Goal: Information Seeking & Learning: Learn about a topic

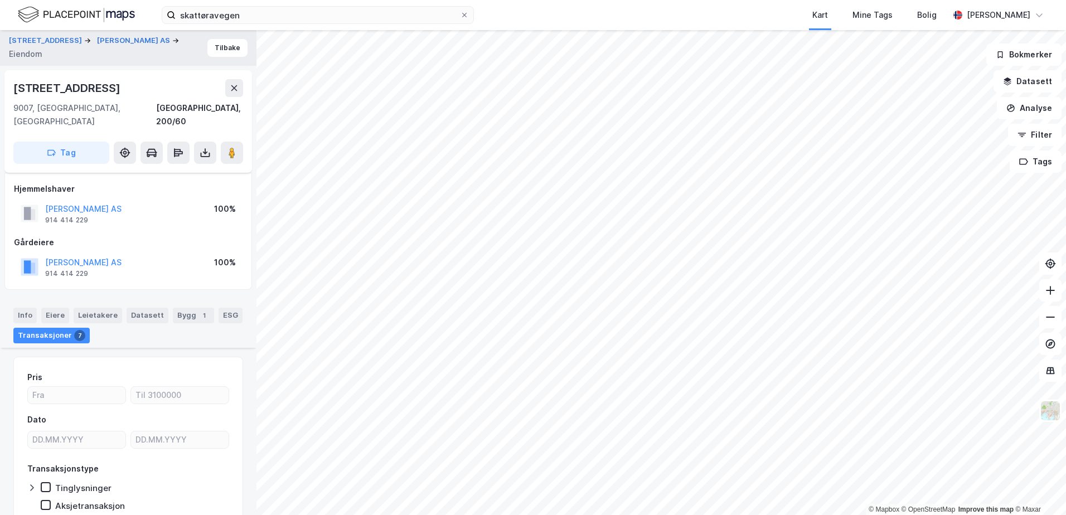
scroll to position [295, 0]
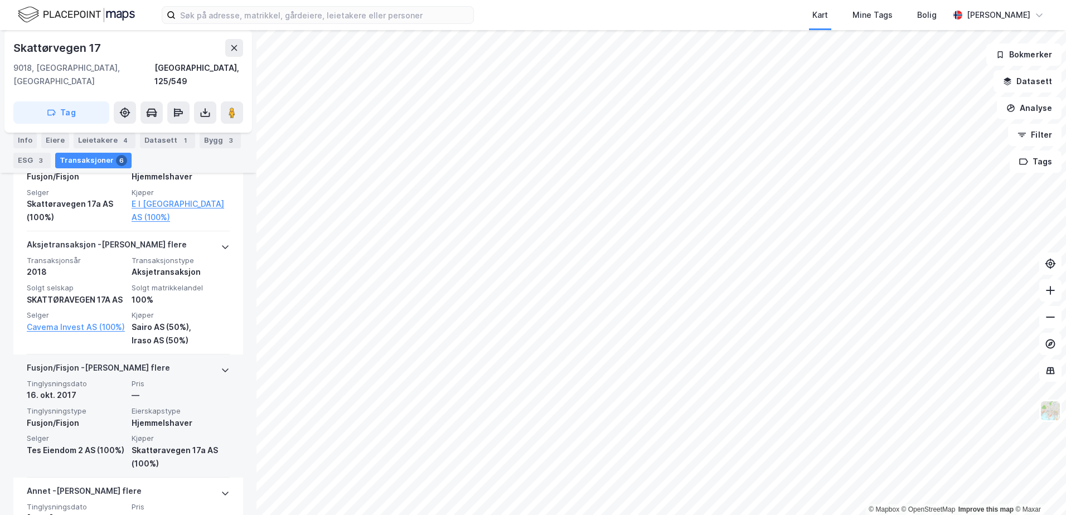
scroll to position [390, 0]
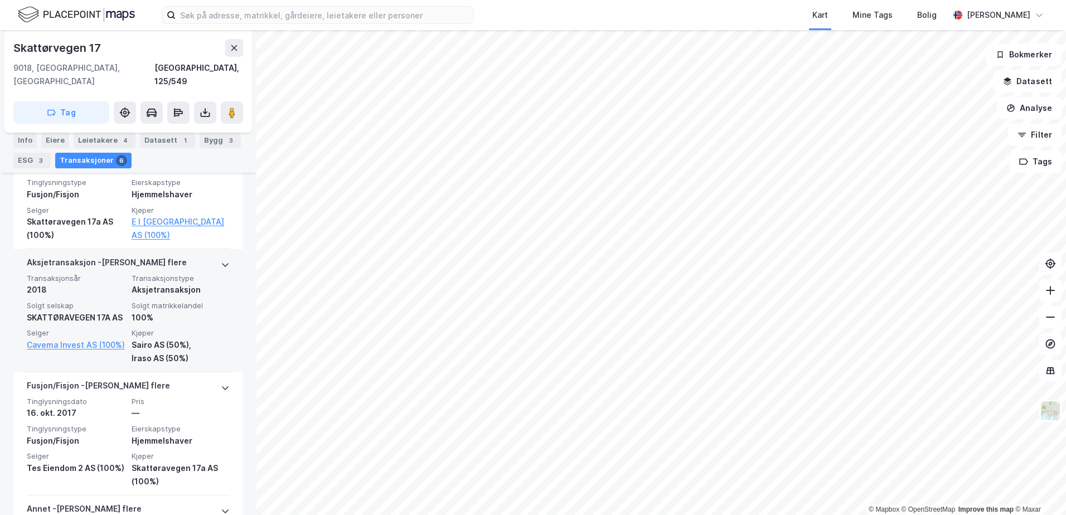
click at [222, 263] on icon at bounding box center [225, 265] width 7 height 4
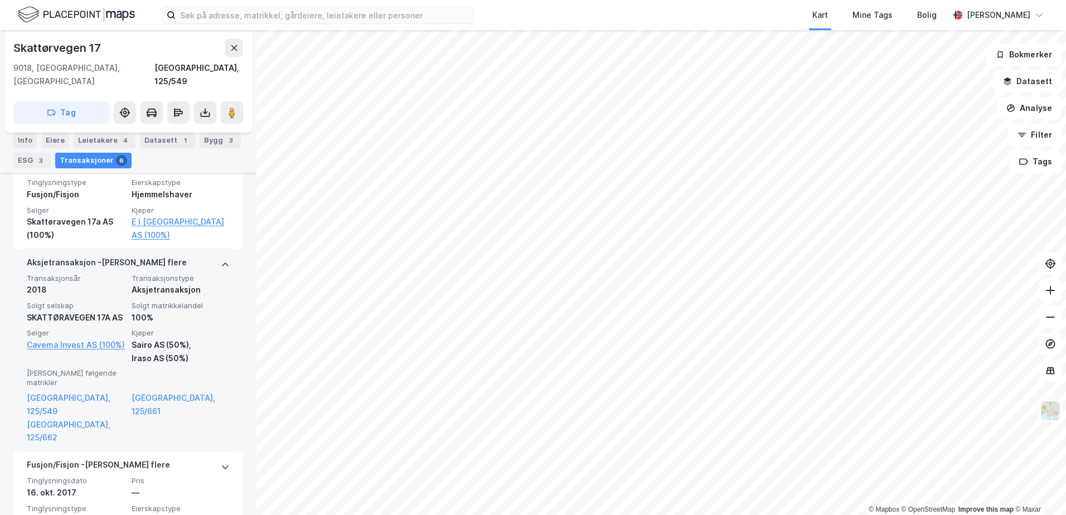
click at [222, 263] on icon at bounding box center [225, 265] width 7 height 4
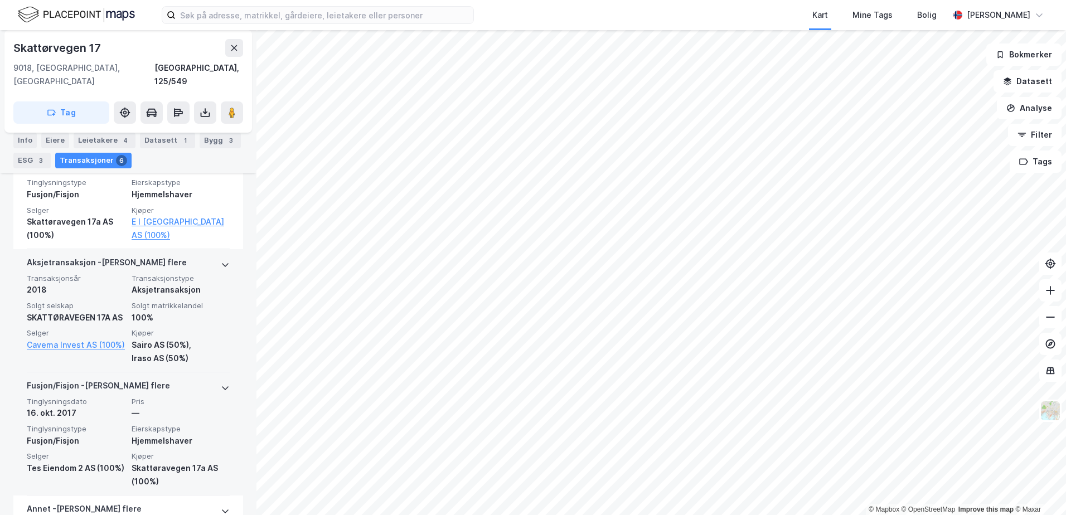
click at [101, 430] on span "Tinglysningstype" at bounding box center [76, 428] width 98 height 9
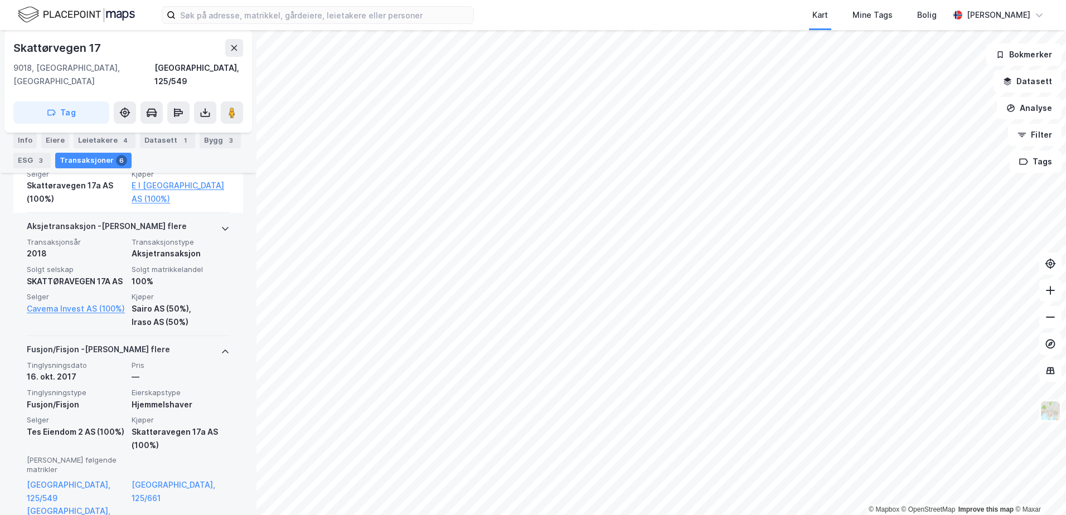
scroll to position [446, 0]
